Goal: Entertainment & Leisure: Consume media (video, audio)

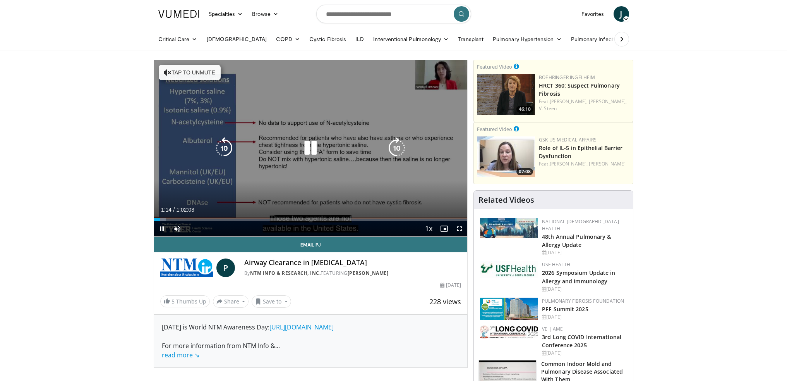
click at [329, 161] on div "10 seconds Tap to unmute" at bounding box center [311, 148] width 314 height 176
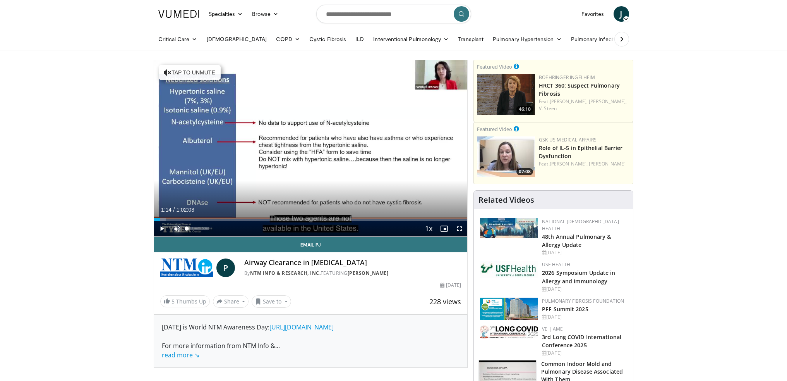
click at [177, 227] on span "Video Player" at bounding box center [177, 228] width 15 height 15
click at [194, 230] on div "32%" at bounding box center [198, 228] width 22 height 3
click at [164, 228] on span "Video Player" at bounding box center [161, 228] width 15 height 15
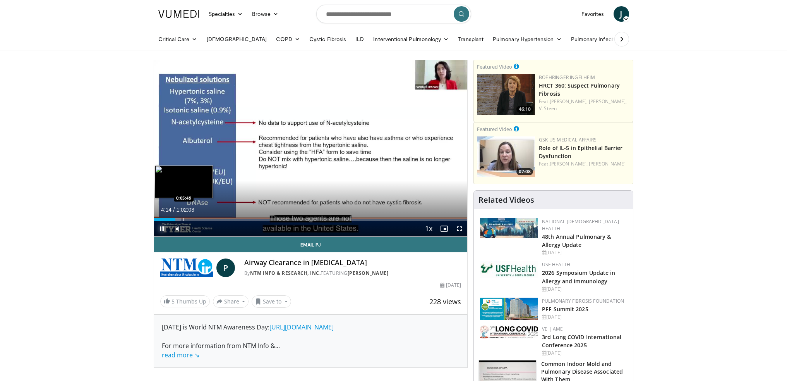
click at [183, 220] on div "Progress Bar" at bounding box center [183, 219] width 1 height 3
click at [180, 219] on div "Progress Bar" at bounding box center [180, 219] width 1 height 3
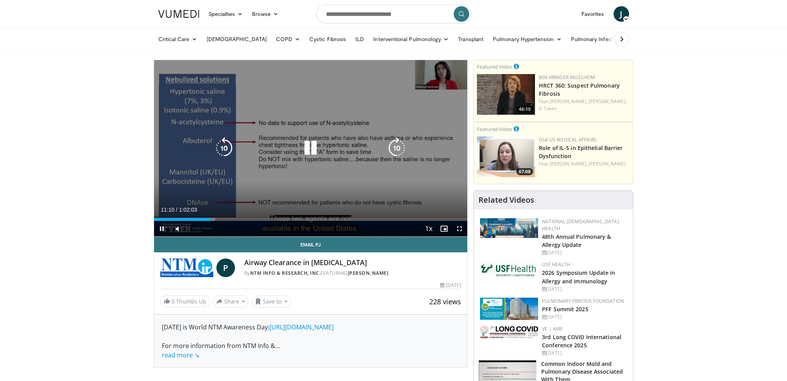
click at [314, 144] on icon "Video Player" at bounding box center [311, 148] width 22 height 22
